Goal: Task Accomplishment & Management: Manage account settings

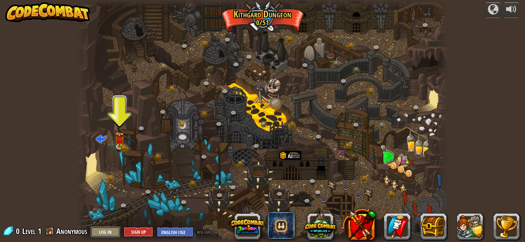
click at [107, 234] on button "Log In" at bounding box center [105, 232] width 30 height 11
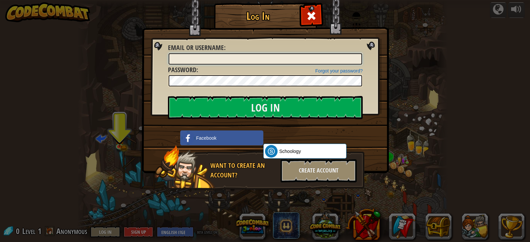
click at [216, 55] on input "Email or Username :" at bounding box center [266, 58] width 194 height 11
type input "[PERSON_NAME][EMAIL_ADDRESS][PERSON_NAME][DOMAIN_NAME]"
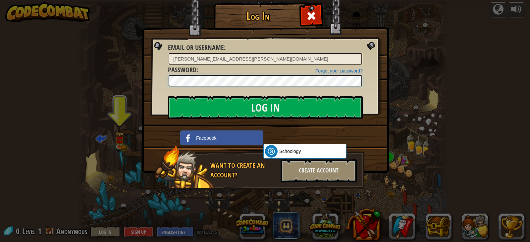
click at [168, 96] on input "Log In" at bounding box center [265, 107] width 195 height 23
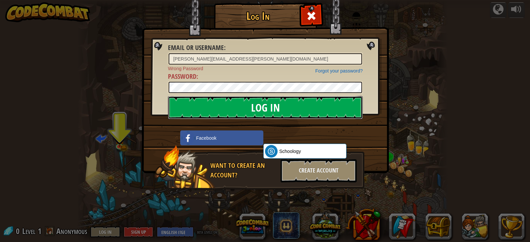
click at [238, 113] on input "Log In" at bounding box center [265, 107] width 195 height 23
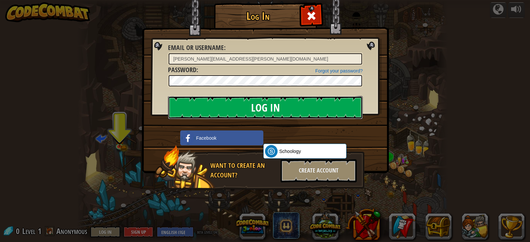
click at [248, 112] on input "Log In" at bounding box center [265, 107] width 195 height 23
